Goal: Communication & Community: Answer question/provide support

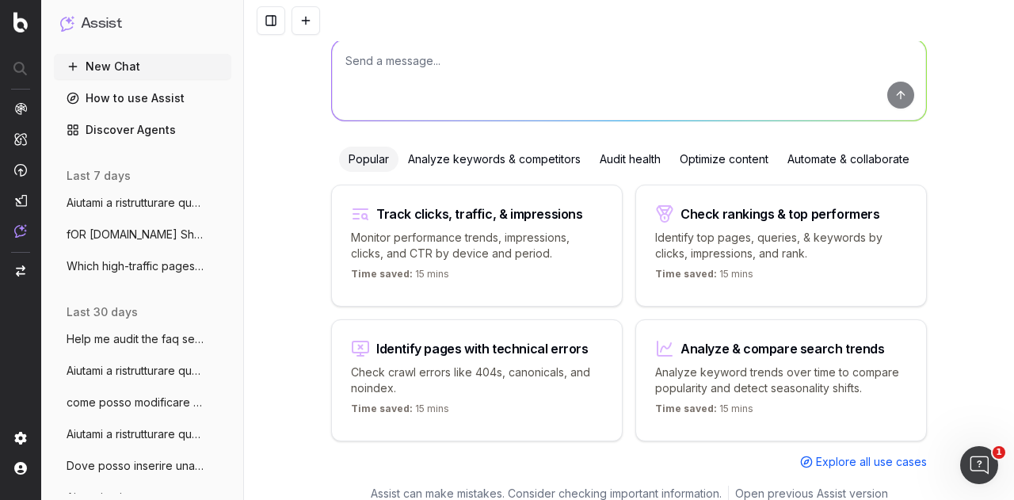
click at [103, 205] on span "Aiutami a ristrutturare questo articolo" at bounding box center [136, 203] width 139 height 16
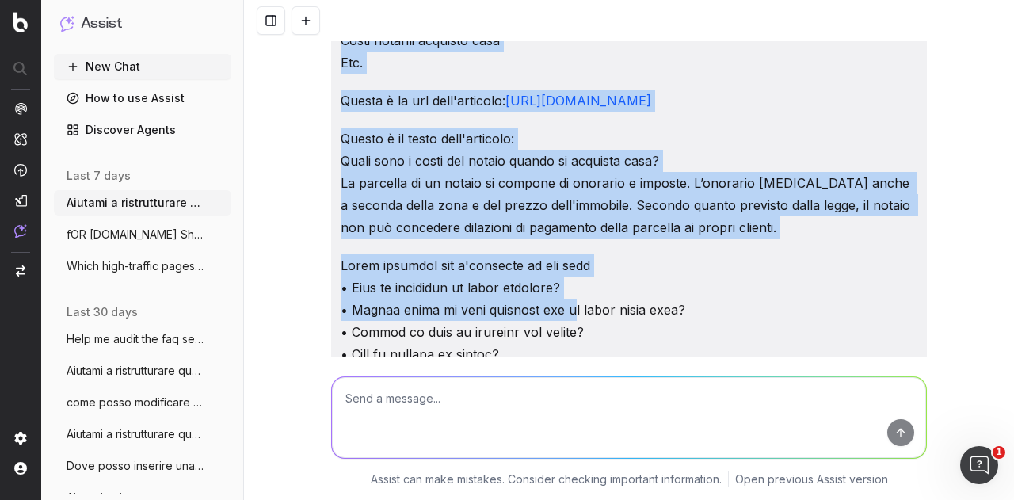
scroll to position [238, 0]
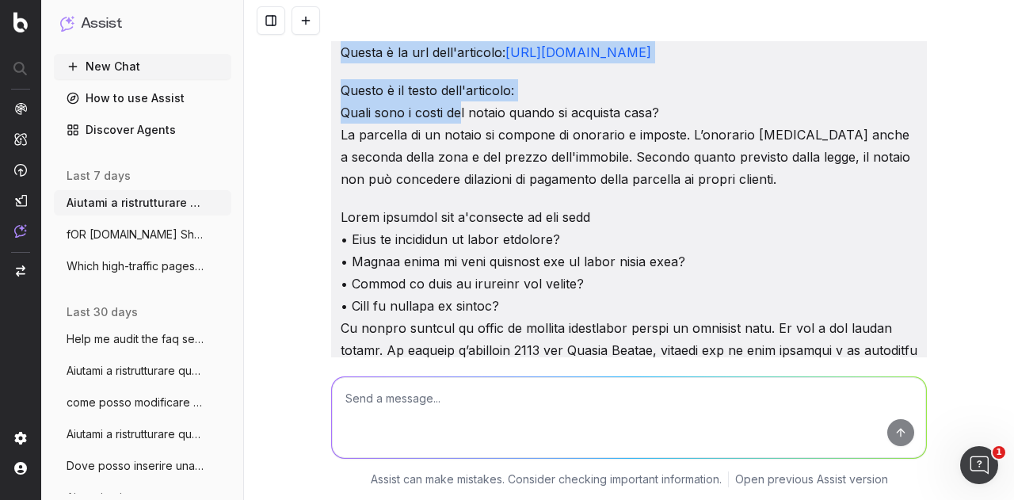
drag, startPoint x: 336, startPoint y: 58, endPoint x: 455, endPoint y: 134, distance: 141.1
copy div "Aiutami a ristrutturare questo articolo in modo che sia più scorrevole e leggib…"
click at [166, 64] on button "New Chat" at bounding box center [142, 66] width 177 height 25
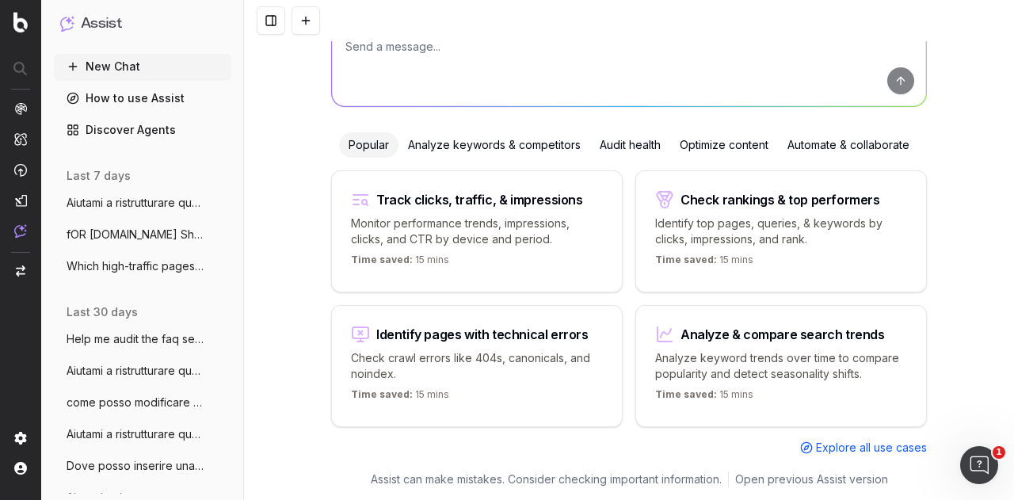
scroll to position [101, 0]
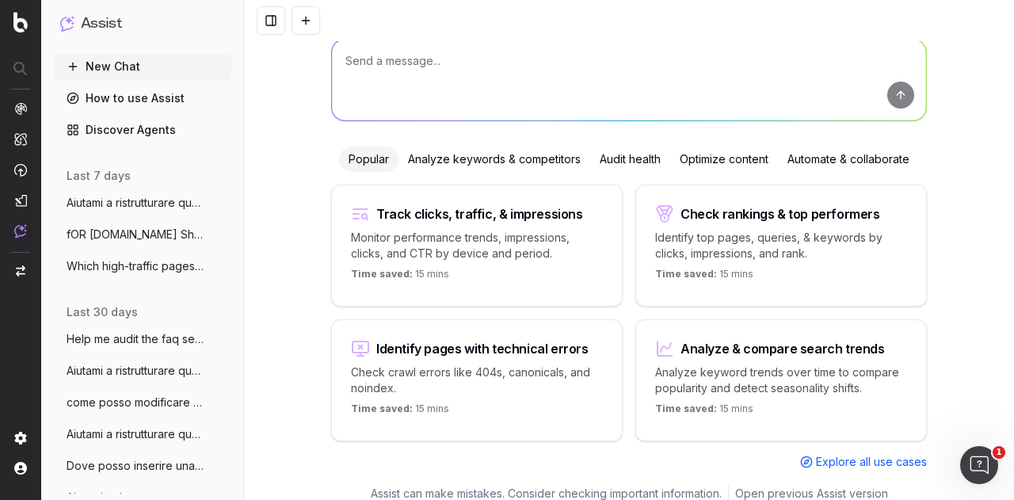
click at [434, 67] on textarea at bounding box center [629, 80] width 594 height 81
paste textarea "Aiutami a ristrutturare questo articolo in modo che sia più scorrevole e leggib…"
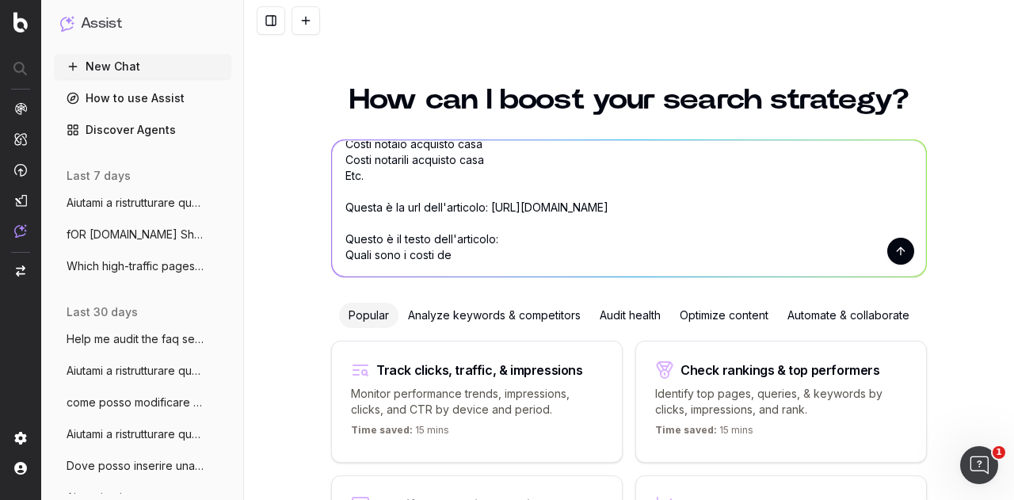
scroll to position [158, 0]
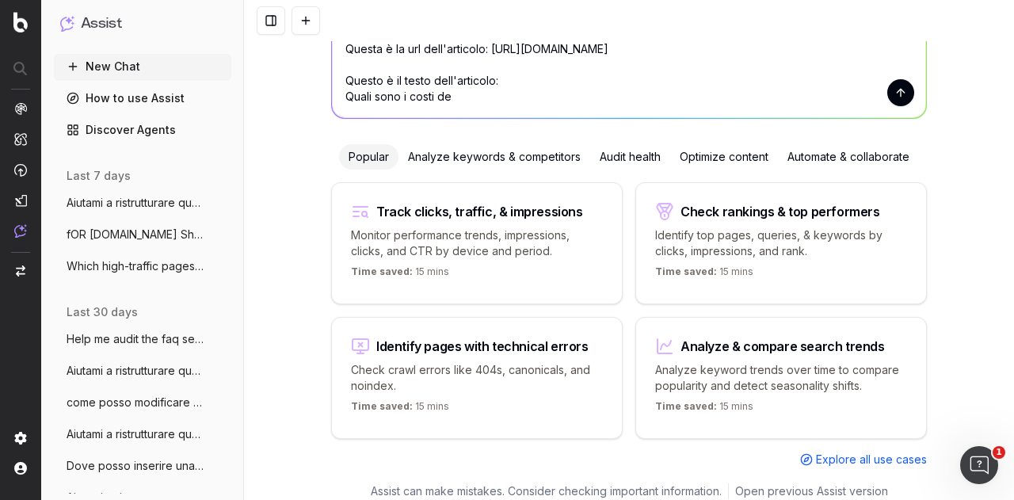
drag, startPoint x: 445, startPoint y: 96, endPoint x: 357, endPoint y: 97, distance: 88.7
click at [357, 97] on textarea "Aiutami a ristrutturare questo articolo in modo che sia più scorrevole e leggib…" at bounding box center [629, 50] width 594 height 136
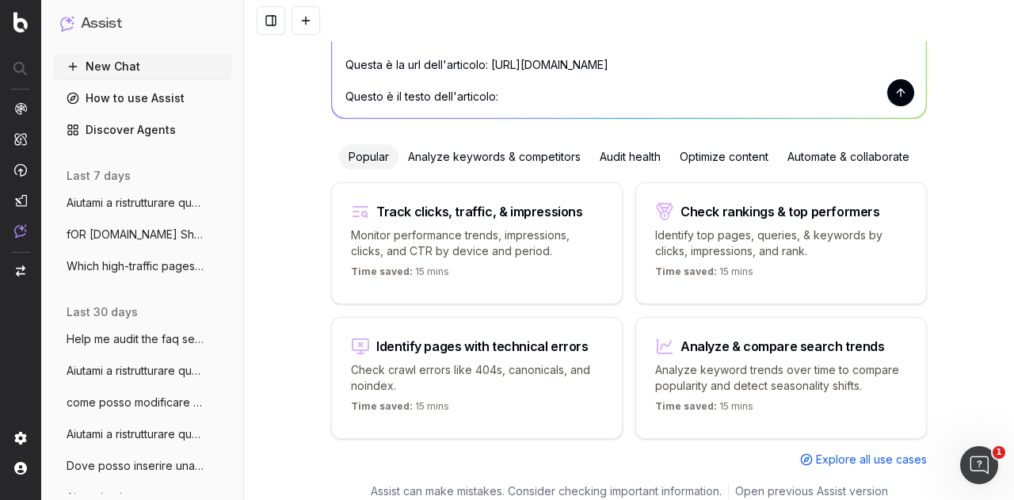
paste textarea "Lorem ipsu d sitam con adipis elitse do eiusmodt inci? Utlabo et dolorema ali e…"
type textarea "Loremip d sitametconsec adipis elitsedd ei temp inc utl etd magnaaliqu e admini…"
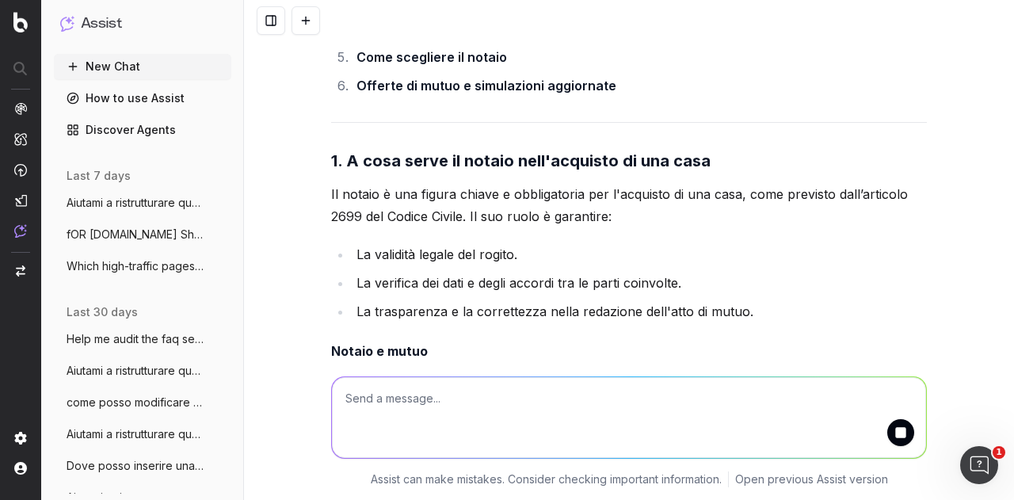
scroll to position [4067, 0]
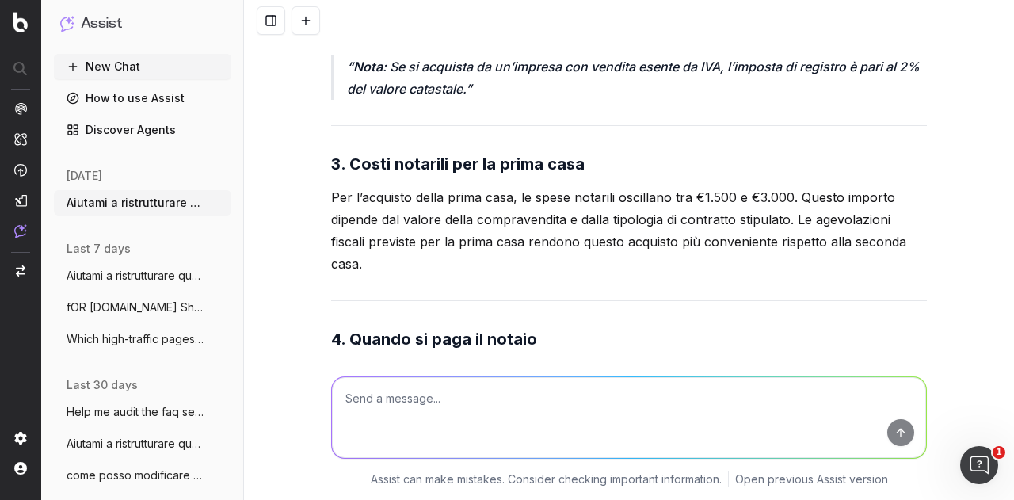
scroll to position [5018, 0]
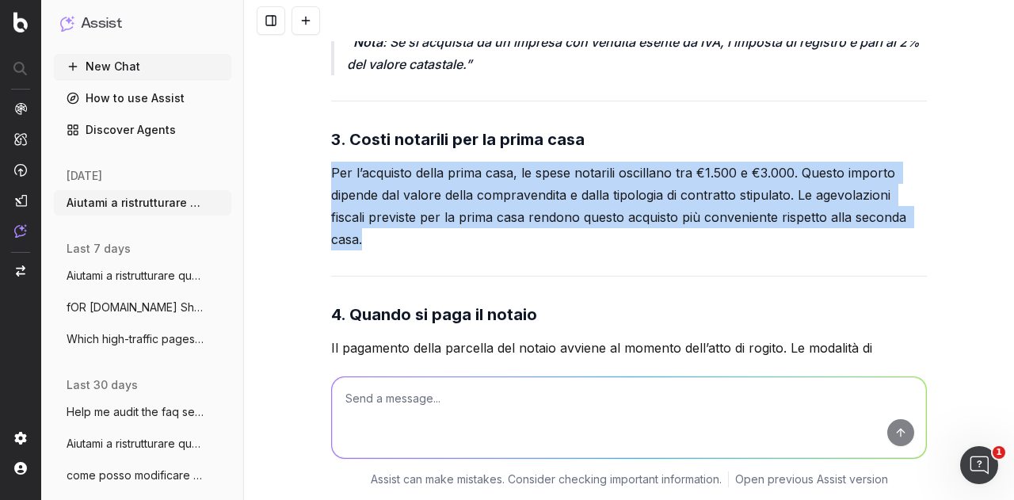
drag, startPoint x: 320, startPoint y: 192, endPoint x: 361, endPoint y: 260, distance: 79.2
copy p "Per l’acquisto della prima casa, le spese notarili oscillano tra €1.500 e €3.00…"
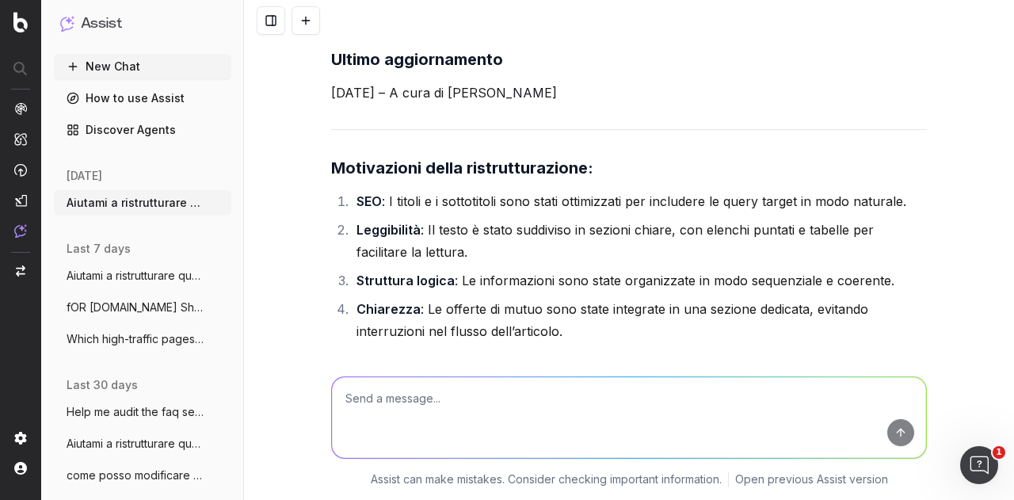
scroll to position [6207, 0]
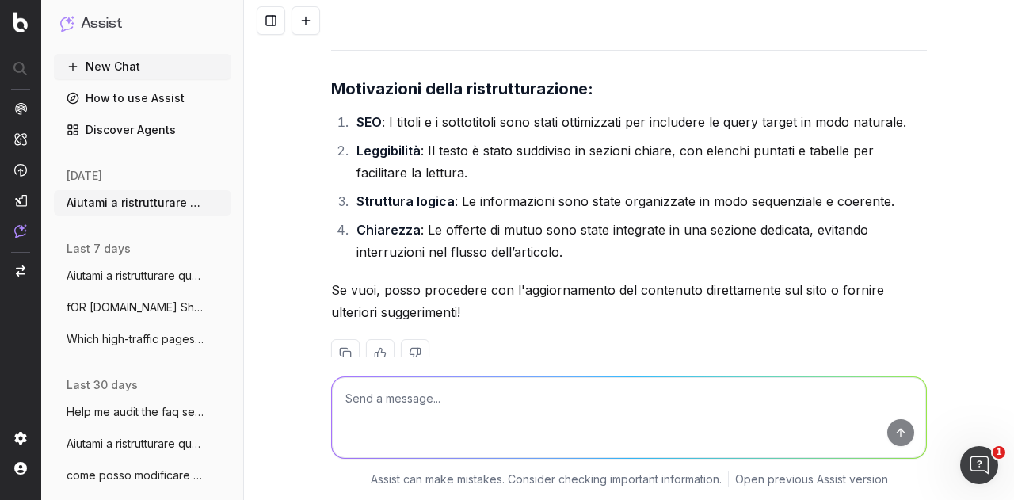
click at [447, 399] on textarea at bounding box center [629, 417] width 594 height 81
type textarea "quale h2 rilevante potrei usare al posto di solo "Conclusione""
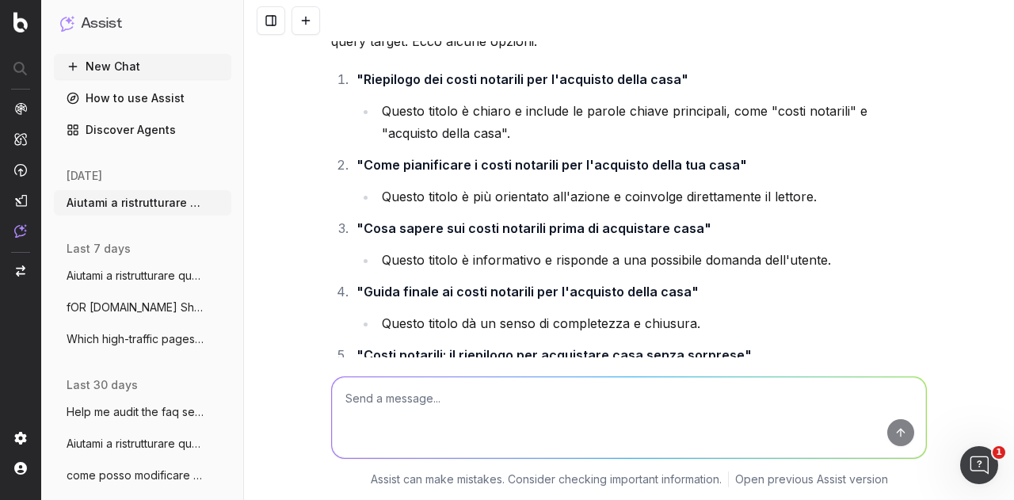
scroll to position [6627, 0]
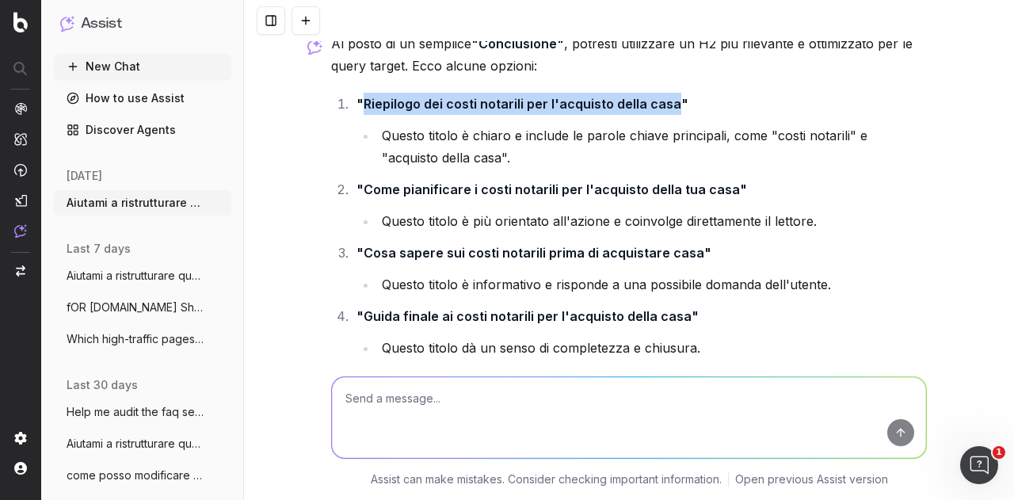
drag, startPoint x: 358, startPoint y: 118, endPoint x: 664, endPoint y: 115, distance: 305.9
click at [664, 112] on strong ""Riepilogo dei costi notarili per l'acquisto della casa"" at bounding box center [523, 104] width 332 height 16
copy strong "Riepilogo dei costi notarili per l'acquisto della casa"
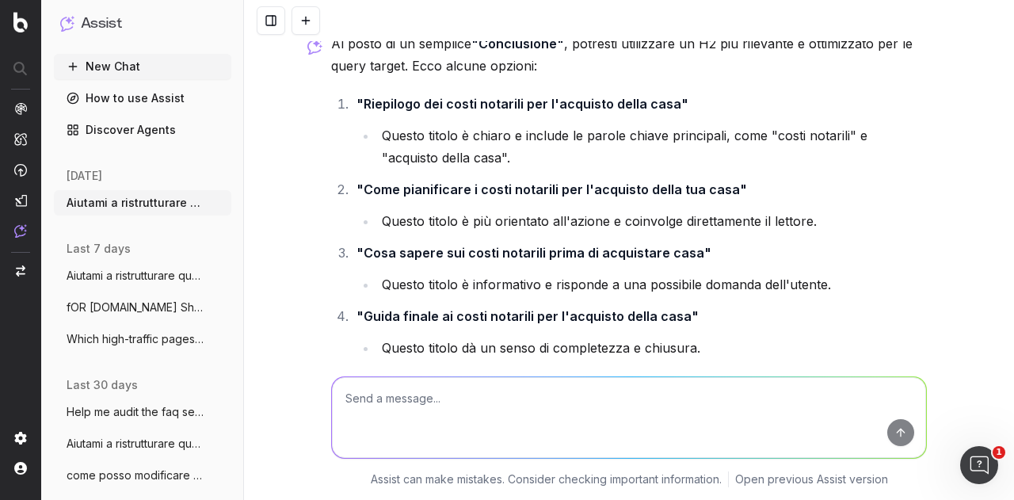
click at [609, 395] on textarea at bounding box center [629, 417] width 594 height 81
paste textarea "Riepilogo dei costi notarili per l'acquisto della casa"
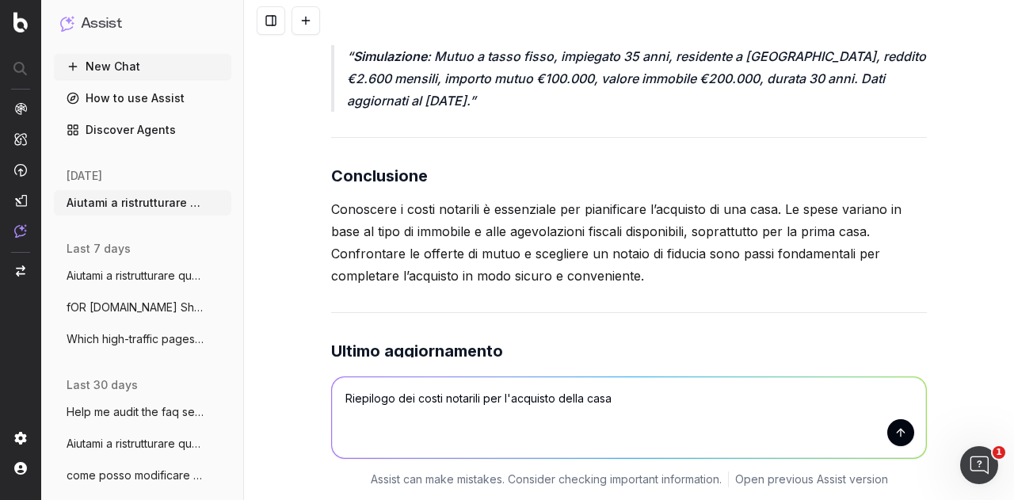
scroll to position [5835, 0]
drag, startPoint x: 326, startPoint y: 229, endPoint x: 685, endPoint y: 308, distance: 367.6
copy p "Conoscere i costi notarili è essenziale per pianificare l’acquisto di una casa.…"
click at [673, 391] on textarea "Riepilogo dei costi notarili per l'acquisto della casa" at bounding box center [629, 417] width 594 height 81
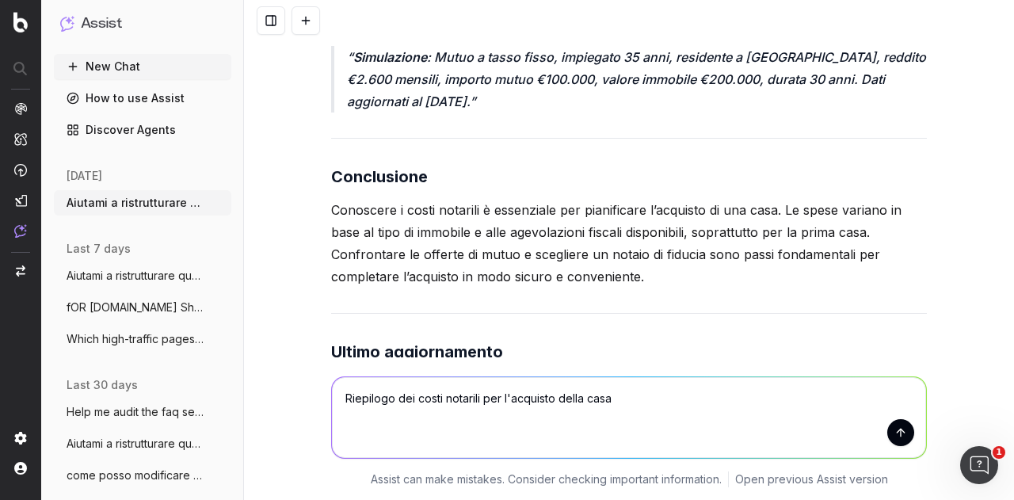
paste textarea "Conoscere i costi notarili è essenziale per pianificare l’acquisto di una casa.…"
type textarea "Riepilogo dei costi notarili per l'acquisto della casa Conoscere i costi notari…"
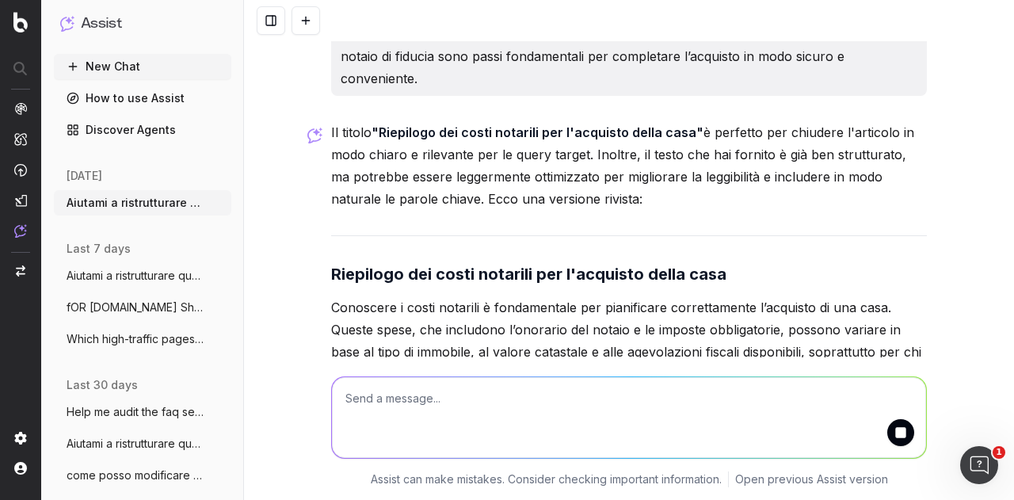
scroll to position [7344, 0]
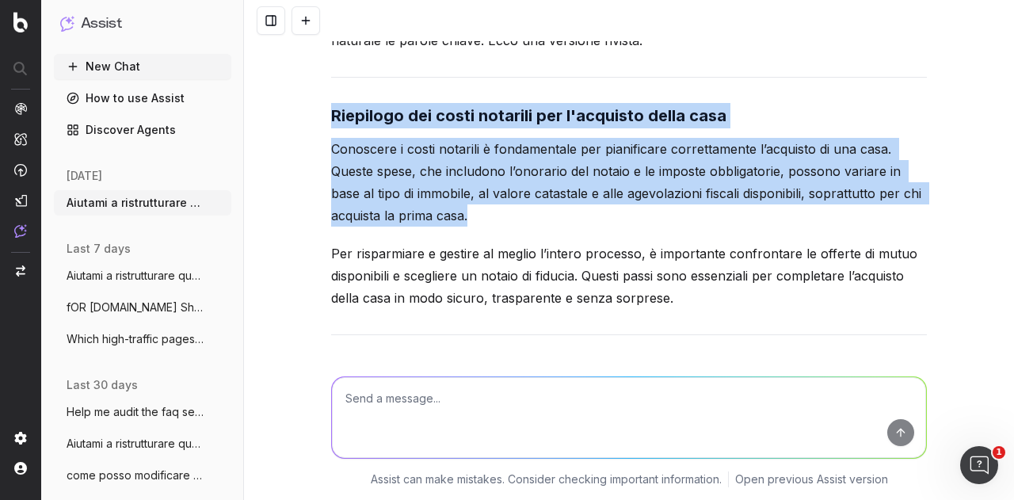
drag, startPoint x: 319, startPoint y: 128, endPoint x: 715, endPoint y: 334, distance: 445.8
copy div "Riepilogo dei costi notarili per l'acquisto della casa Conoscere i costi notari…"
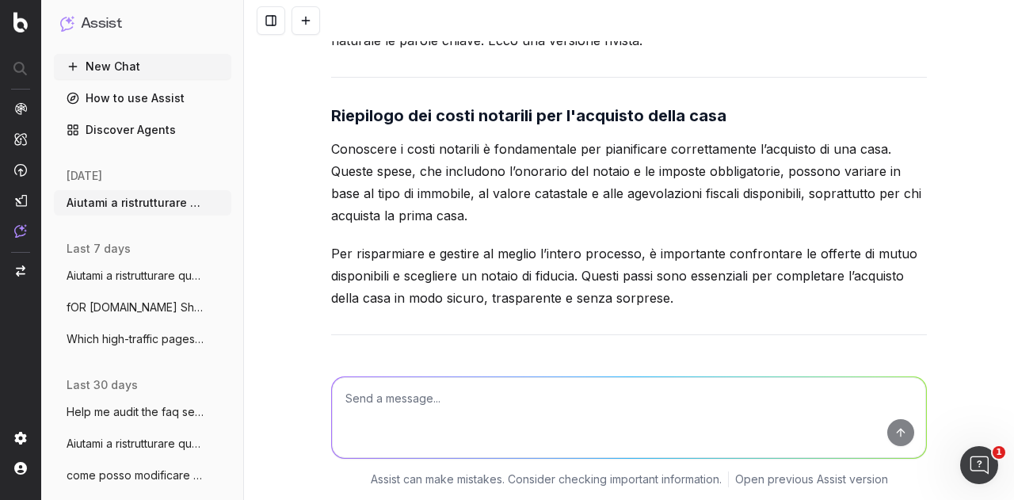
click at [544, 395] on textarea at bounding box center [629, 417] width 594 height 81
type textarea "rendilo meno AI generated"
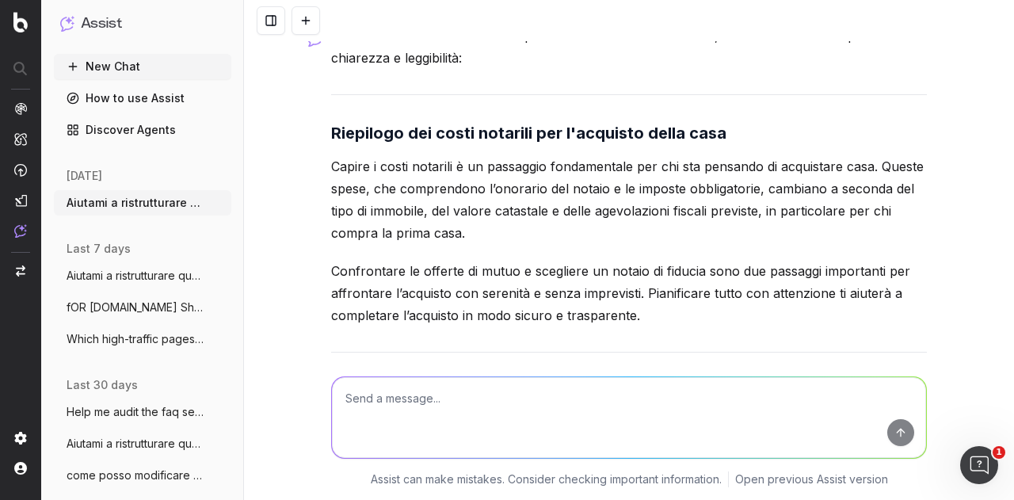
scroll to position [7898, 0]
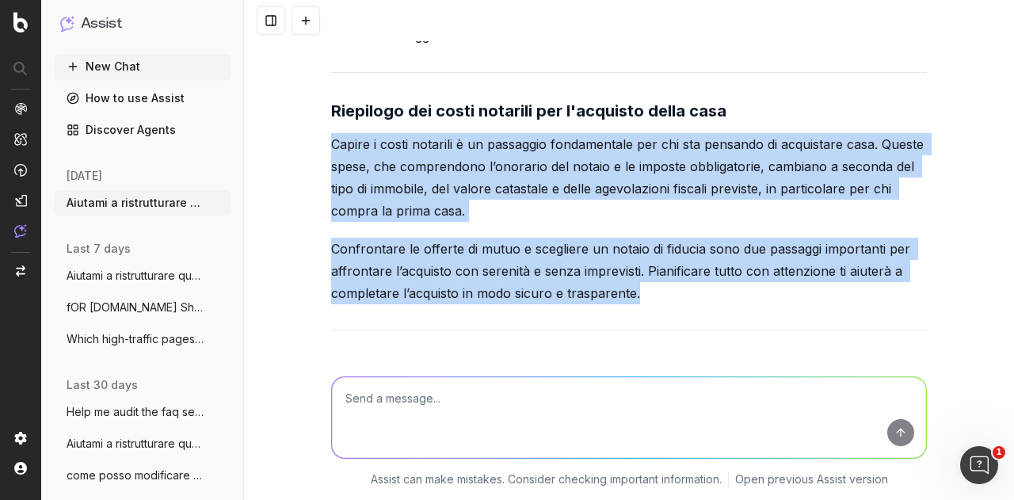
drag, startPoint x: 328, startPoint y: 161, endPoint x: 641, endPoint y: 319, distance: 350.8
click at [641, 319] on div "Certamente! Ecco una versione più naturale e meno "artificiale", mantenendo com…" at bounding box center [629, 235] width 596 height 467
copy div "Capire i costi notarili è un passaggio fondamentale per chi sta pensando di acq…"
